Goal: Information Seeking & Learning: Learn about a topic

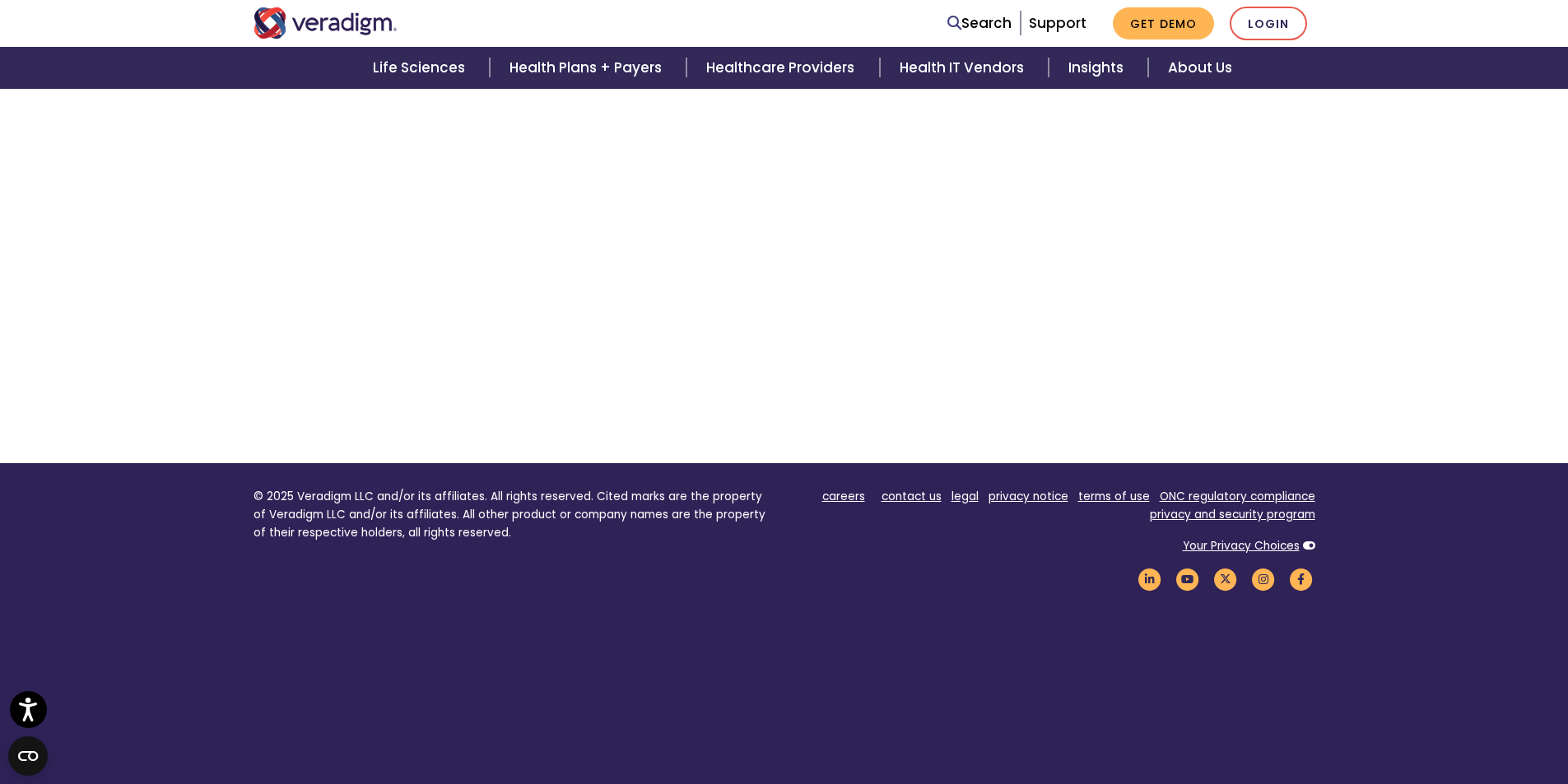
scroll to position [8829, 0]
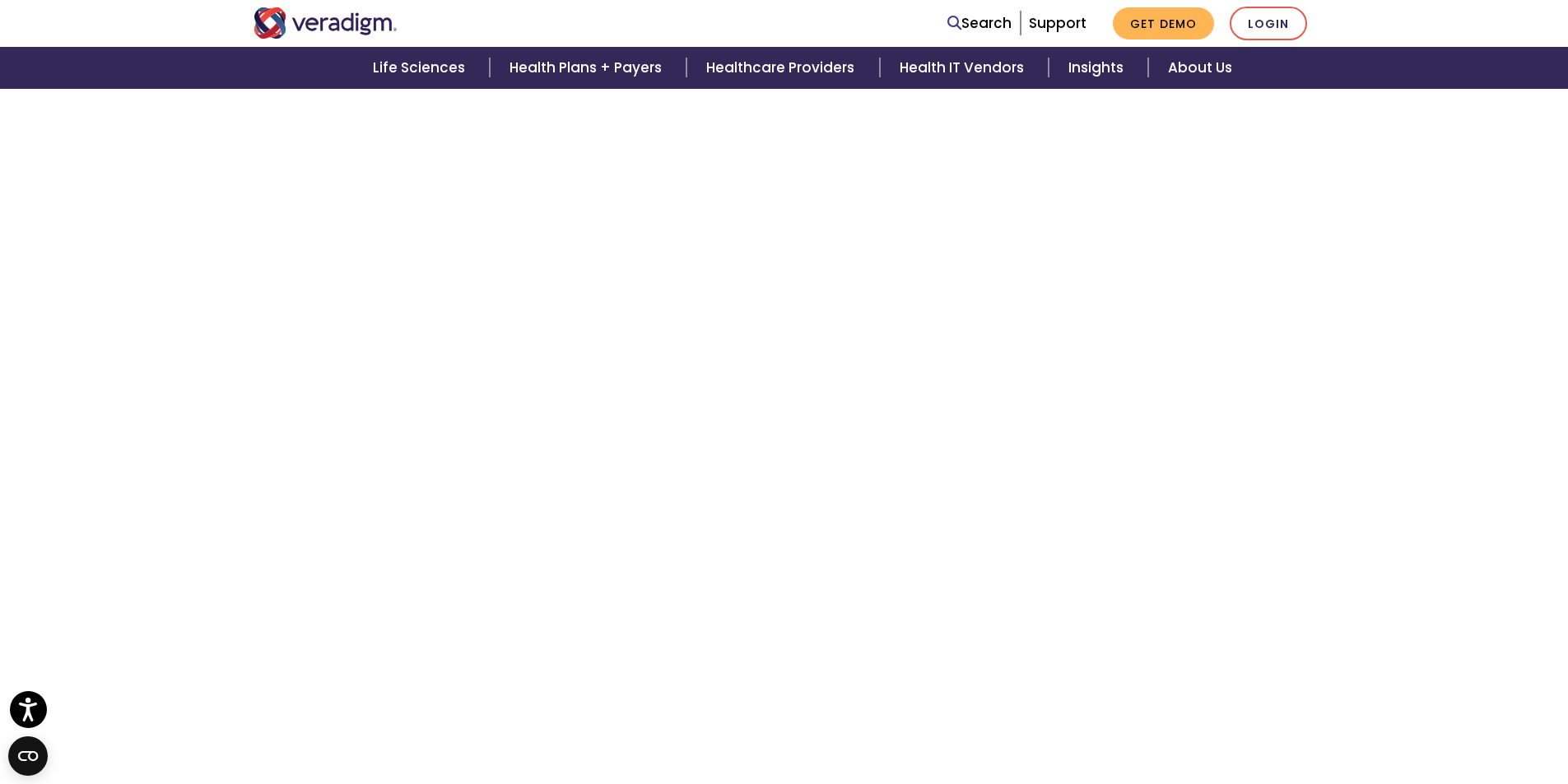
scroll to position [458, 0]
